Goal: Communication & Community: Answer question/provide support

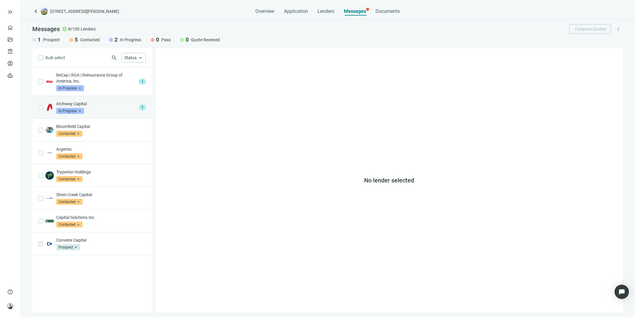
click at [110, 110] on div "Archway Capital In Progress arrow_drop_down" at bounding box center [96, 107] width 80 height 13
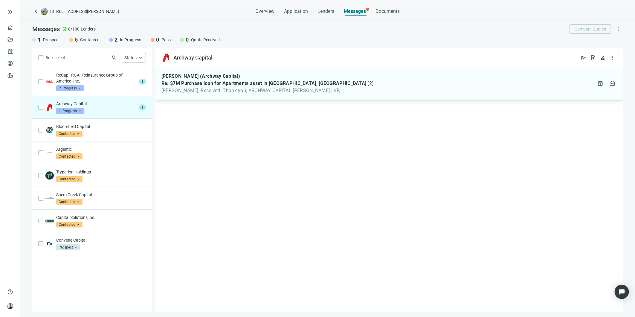
click at [262, 91] on span "Patrick, Received. Thank you, ARCHWAY CAPITAL Anthony Johnston | VP," at bounding box center [267, 91] width 213 height 6
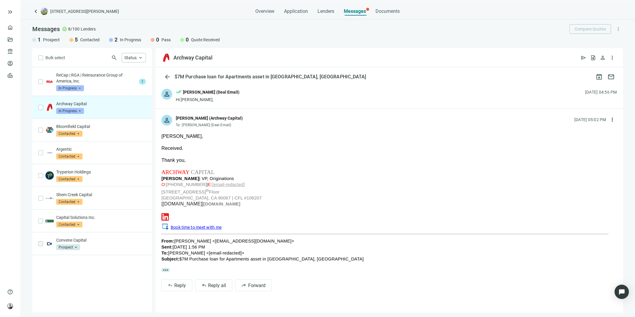
click at [243, 101] on div "person done_all Patrick Kernan (Deal Email) Hi Anthony, 09.09.2025, 04:56 PM" at bounding box center [388, 96] width 467 height 26
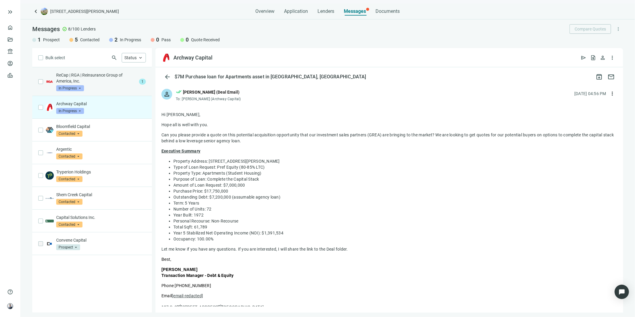
click at [106, 86] on div "ReCap | RGA | Reinsurance Group of America, Inc. In Progress arrow_drop_down" at bounding box center [96, 81] width 80 height 19
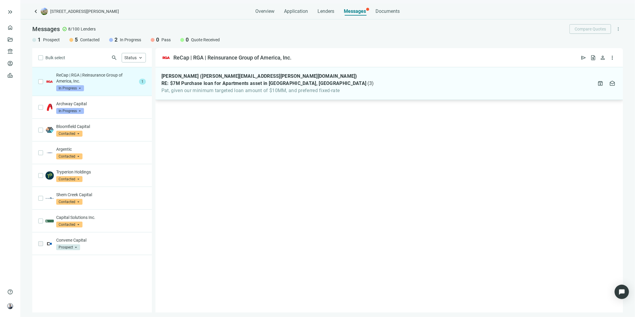
click at [250, 89] on span "Pat, given our minimum targeted loan amount of $10MM, and preferred fixed-rate" at bounding box center [267, 91] width 213 height 6
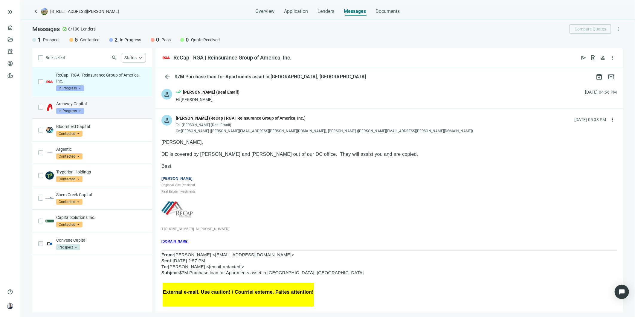
click at [109, 101] on p "Archway Capital" at bounding box center [101, 104] width 90 height 6
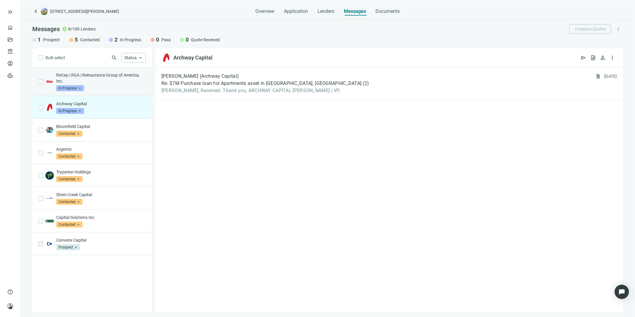
click at [106, 87] on div "ReCap | RGA | Reinsurance Group of America, Inc. In Progress arrow_drop_down" at bounding box center [101, 81] width 90 height 19
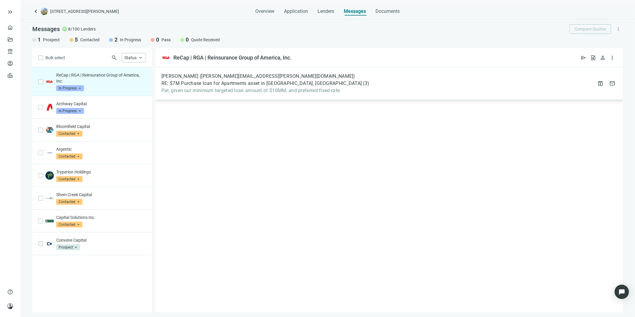
click at [233, 89] on span "Pat, given our minimum targeted loan amount of $10MM, and preferred fixed-rate" at bounding box center [265, 91] width 208 height 6
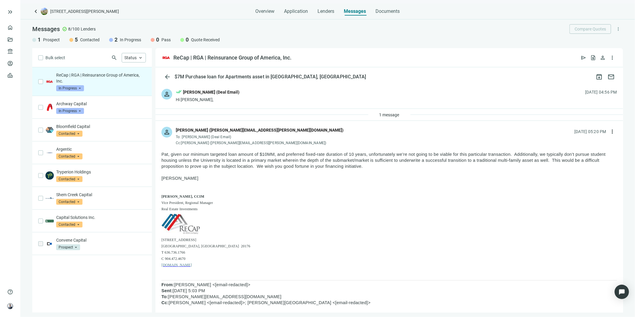
click at [204, 100] on div "Hi Virgil," at bounding box center [208, 100] width 64 height 6
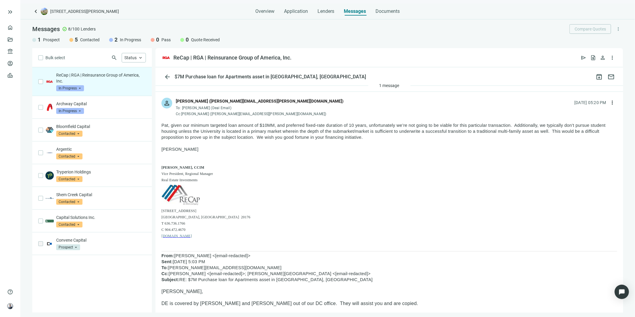
scroll to position [332, 0]
